Goal: Task Accomplishment & Management: Use online tool/utility

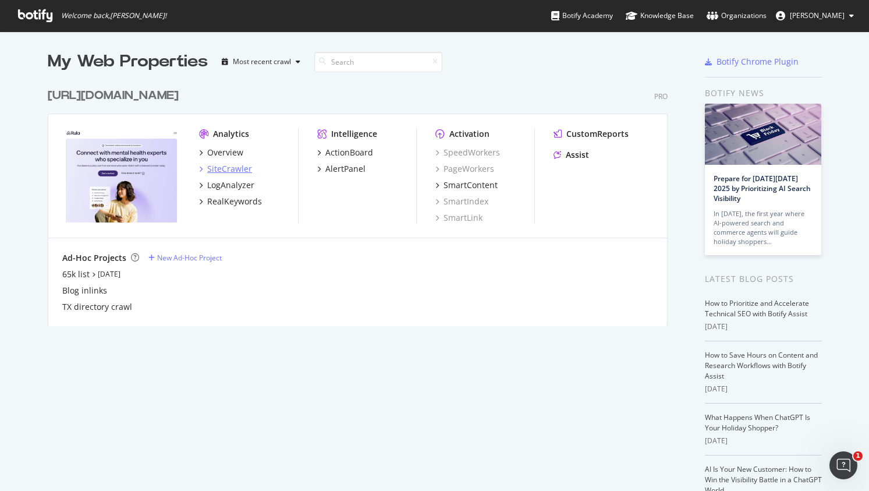
click at [239, 165] on div "SiteCrawler" at bounding box center [229, 169] width 45 height 12
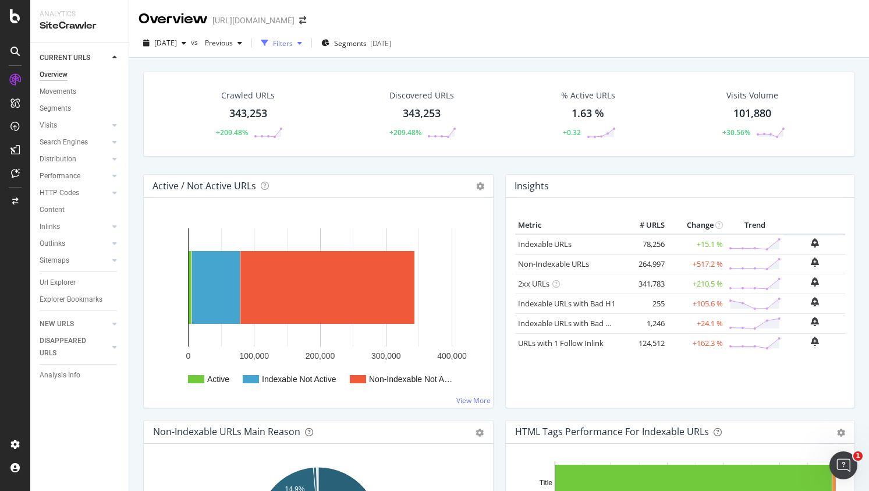
click at [293, 46] on div "Filters" at bounding box center [283, 43] width 20 height 10
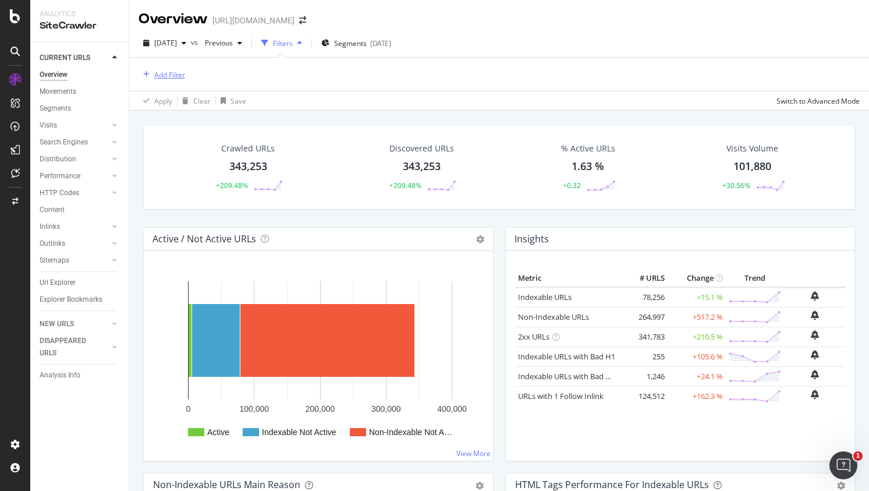
click at [172, 73] on div "Add Filter" at bounding box center [169, 75] width 31 height 10
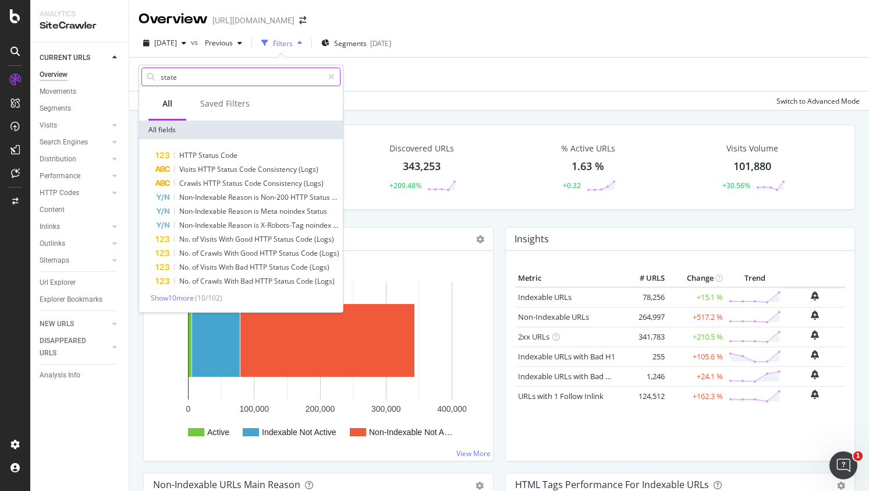
click at [183, 78] on input "state" at bounding box center [242, 76] width 164 height 17
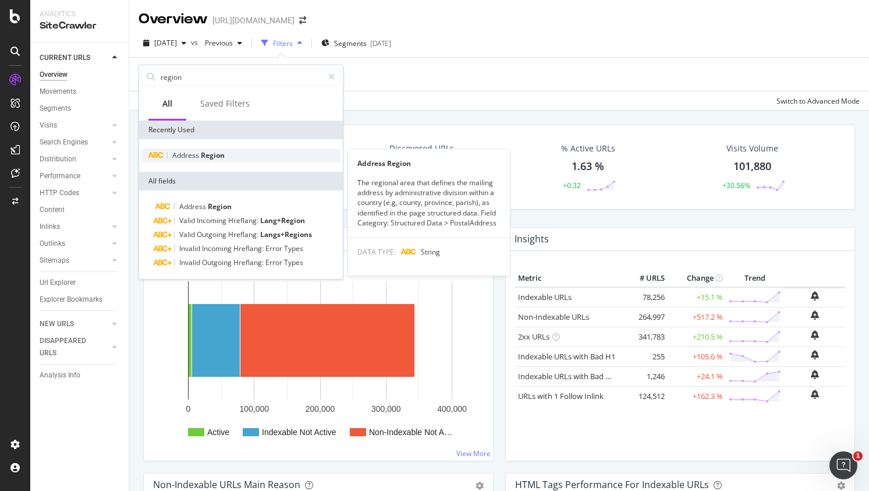
type input "region"
click at [223, 156] on span "Region" at bounding box center [213, 155] width 24 height 10
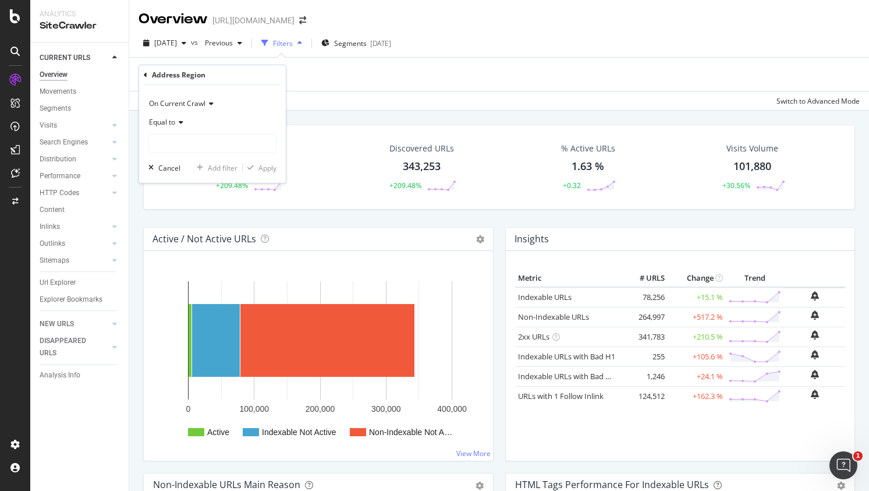
click at [191, 129] on div "Equal to" at bounding box center [212, 122] width 128 height 19
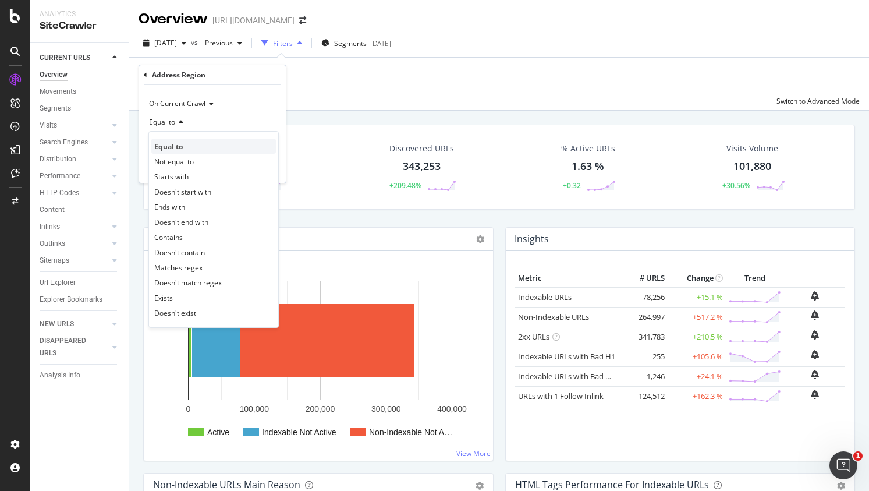
click at [192, 141] on div "Equal to" at bounding box center [213, 146] width 125 height 15
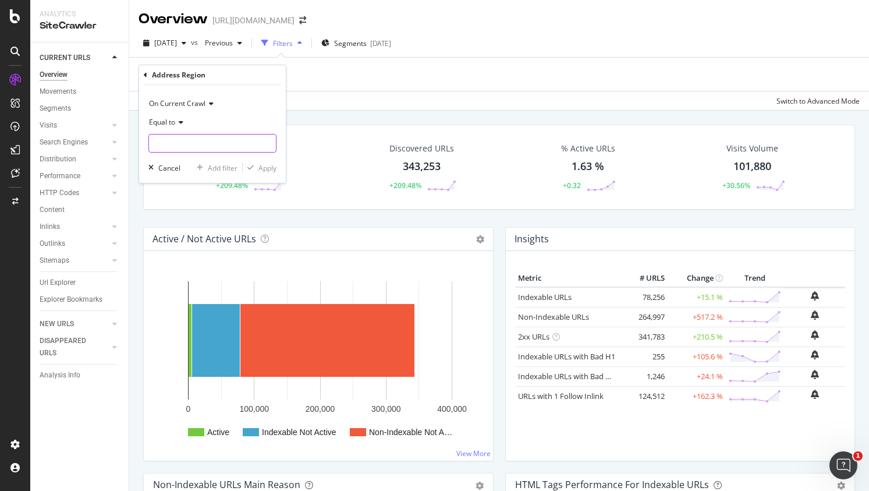
click at [194, 140] on input "text" at bounding box center [212, 143] width 127 height 19
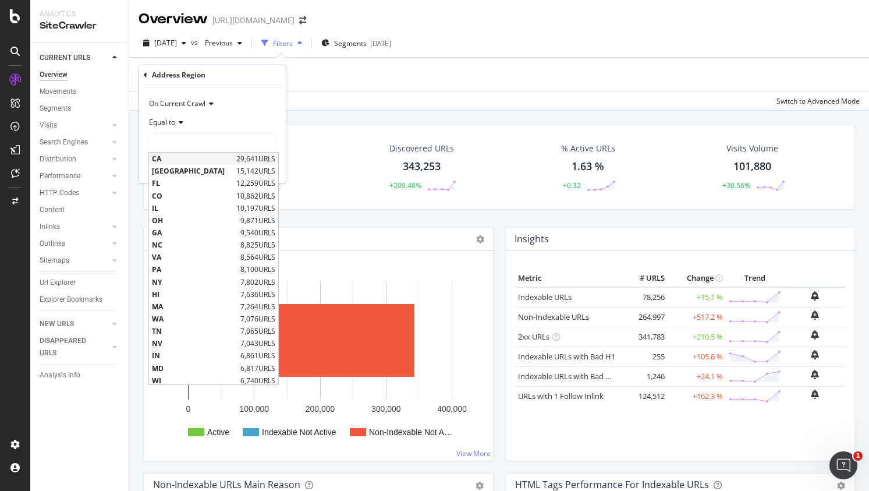
click at [189, 157] on span "CA" at bounding box center [193, 159] width 82 height 10
type input "CA"
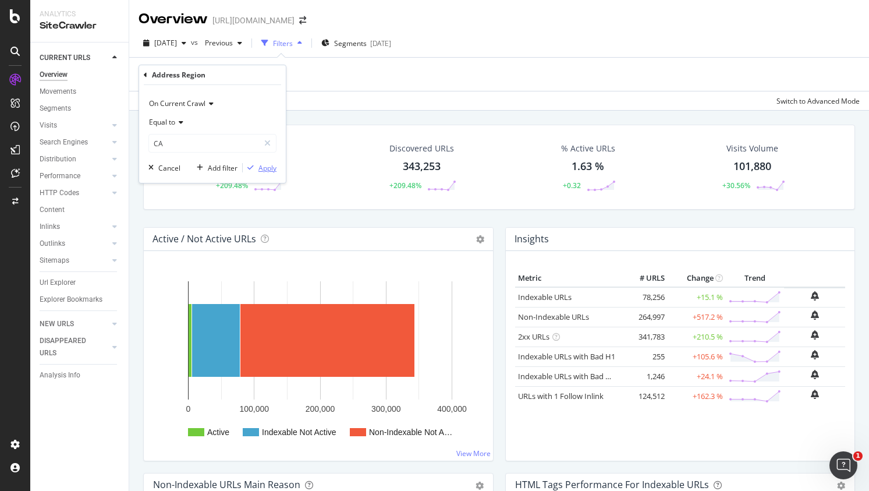
click at [261, 169] on div "Apply" at bounding box center [267, 168] width 18 height 10
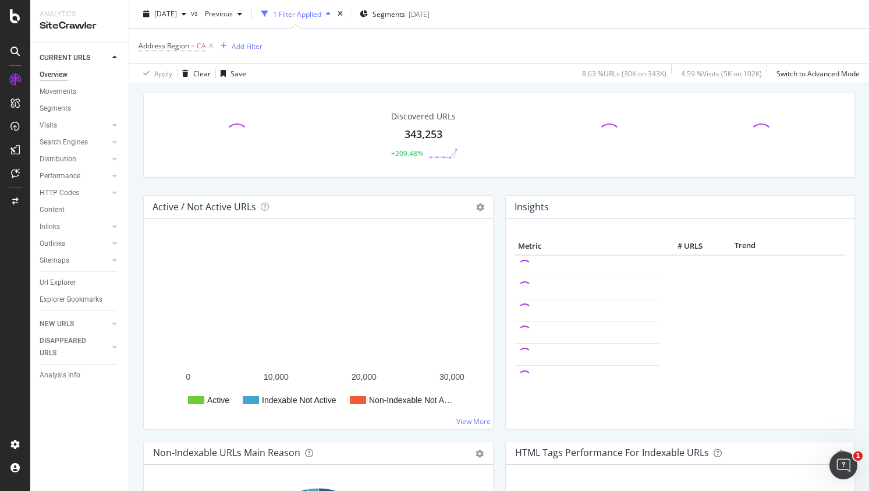
scroll to position [35, 0]
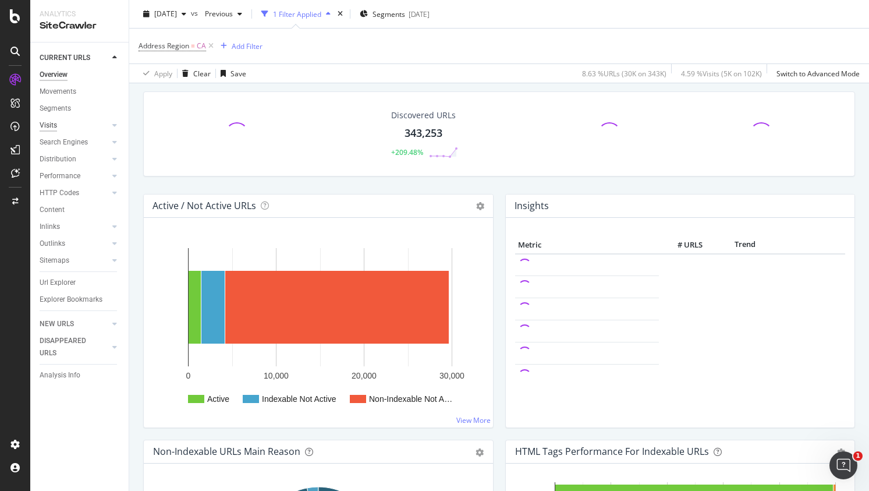
click at [56, 126] on div "Visits" at bounding box center [48, 125] width 17 height 12
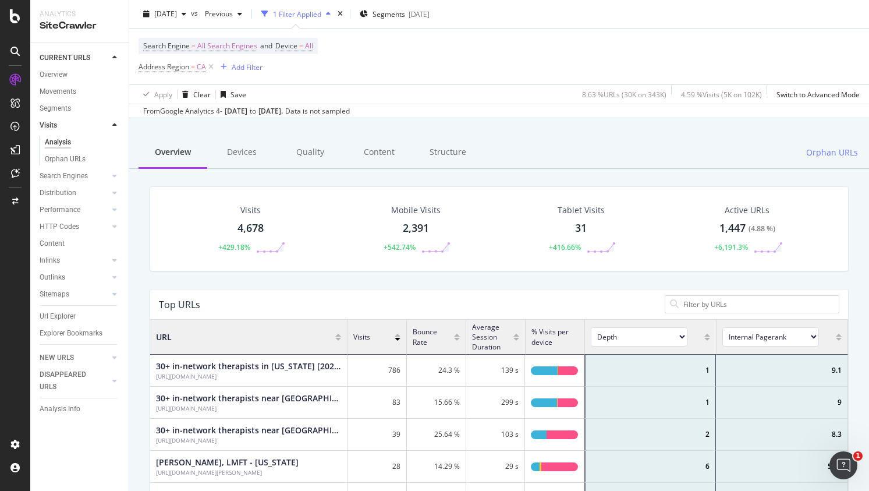
scroll to position [53, 0]
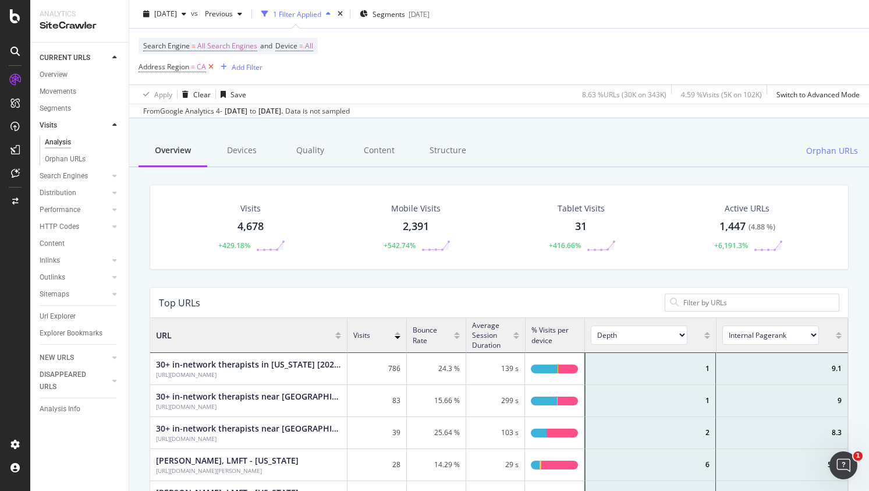
click at [208, 66] on icon at bounding box center [211, 67] width 10 height 12
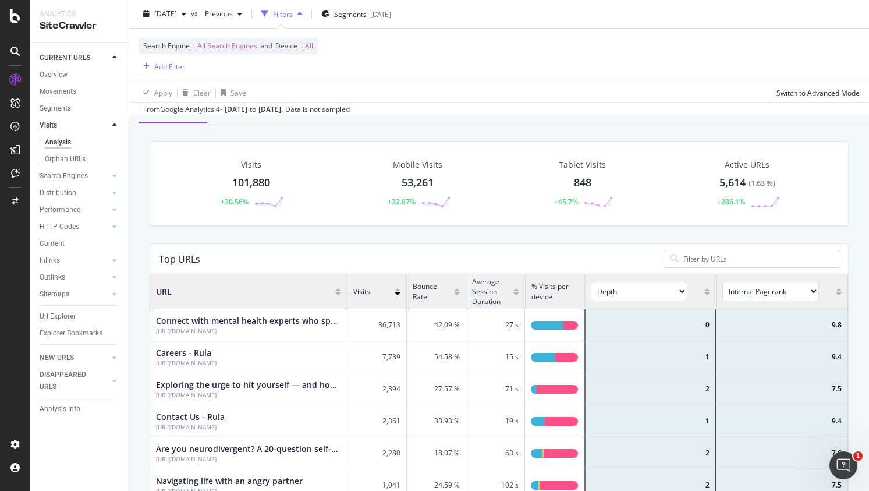
scroll to position [349, 698]
click at [144, 63] on icon "button" at bounding box center [146, 66] width 6 height 7
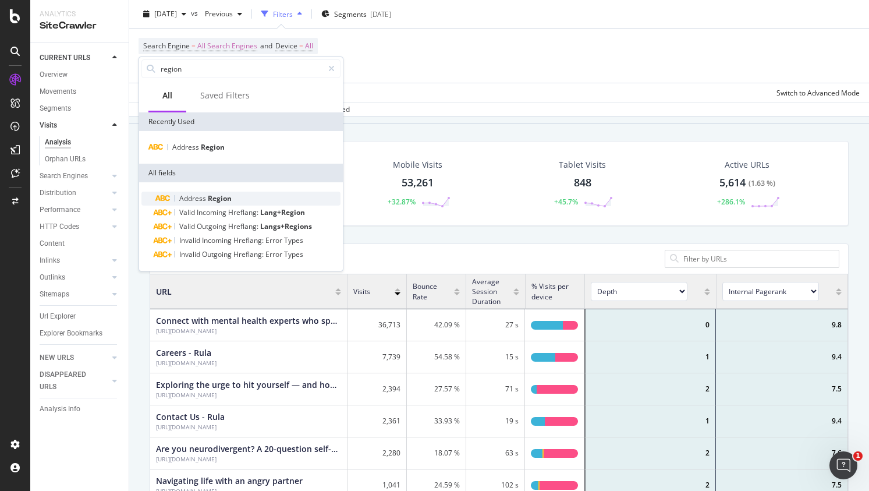
click at [196, 202] on span "Address" at bounding box center [193, 198] width 29 height 10
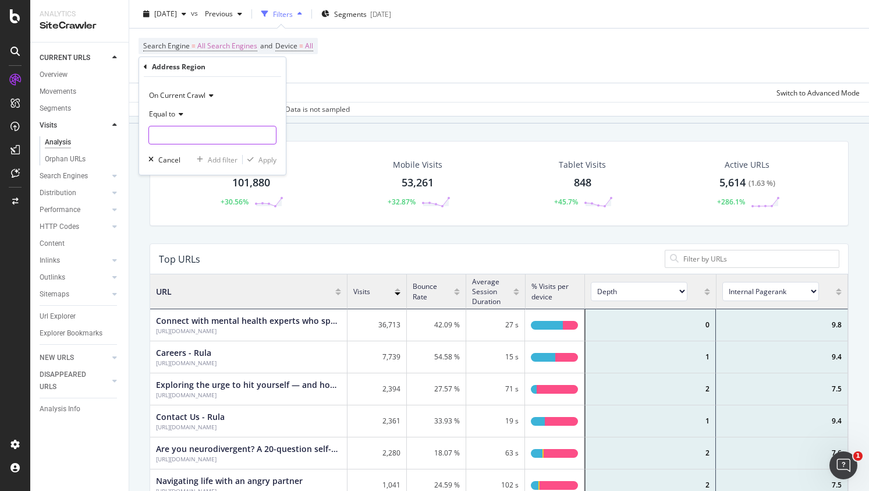
click at [217, 137] on input "text" at bounding box center [212, 135] width 127 height 19
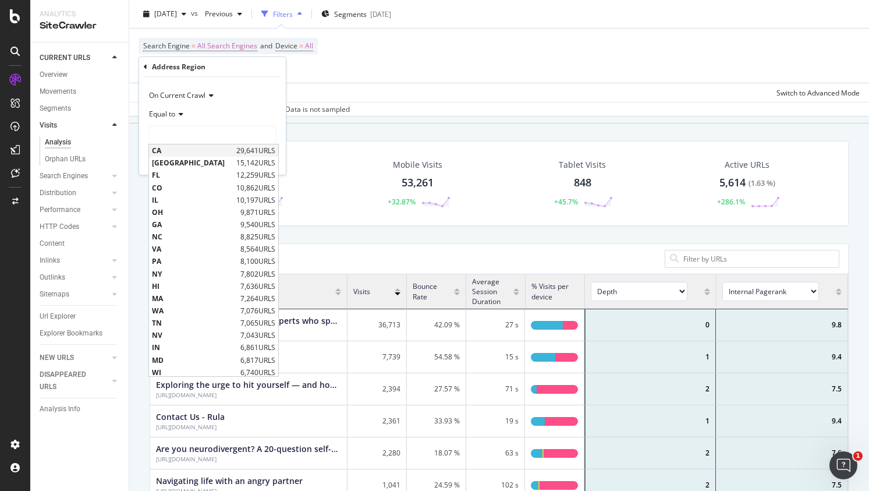
click at [210, 147] on span "CA" at bounding box center [193, 151] width 82 height 10
type input "CA"
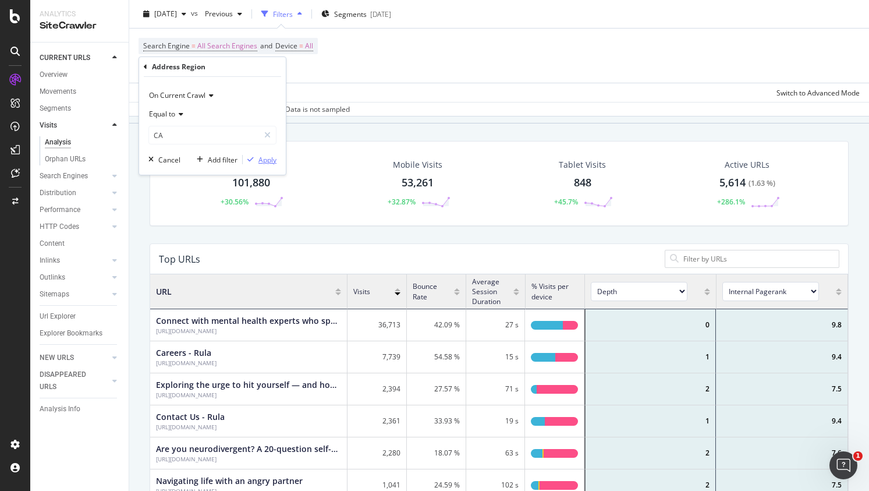
click at [260, 157] on div "Apply" at bounding box center [267, 160] width 18 height 10
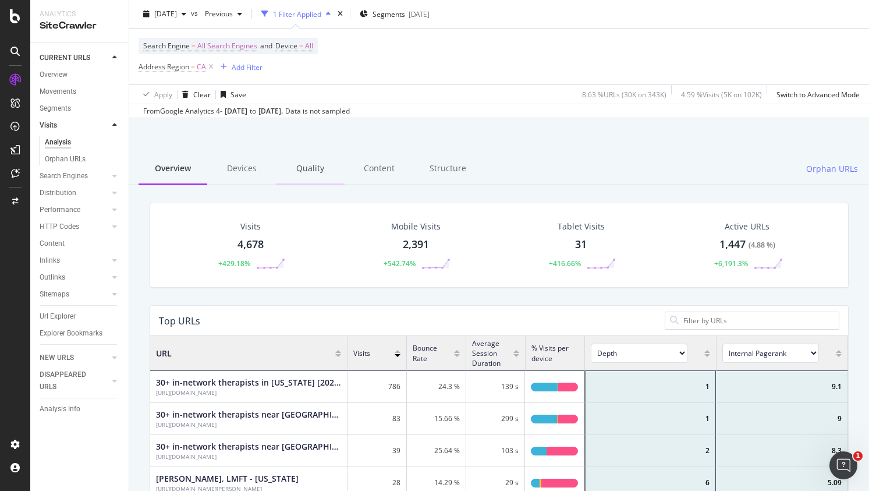
scroll to position [31, 0]
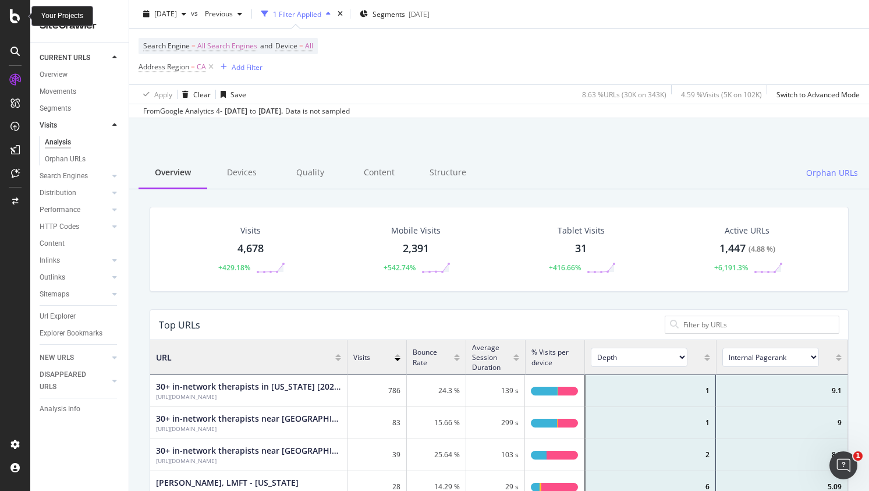
click at [10, 19] on icon at bounding box center [15, 16] width 10 height 14
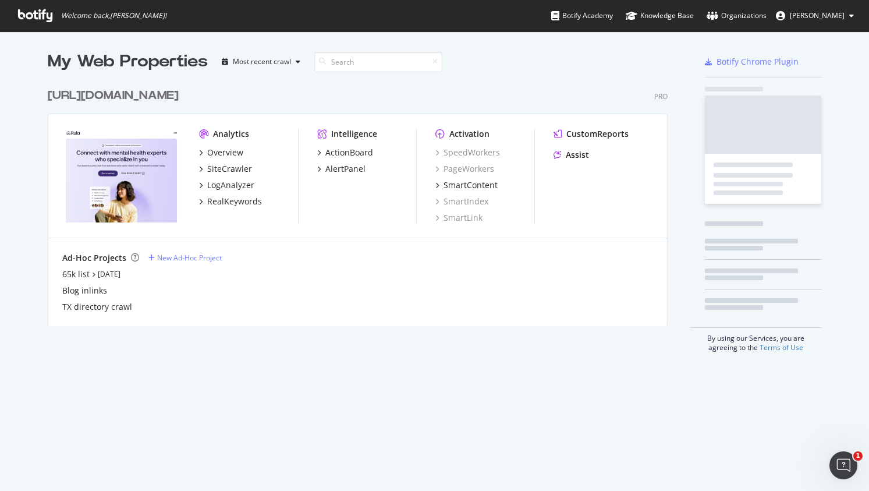
scroll to position [491, 869]
